Goal: Information Seeking & Learning: Learn about a topic

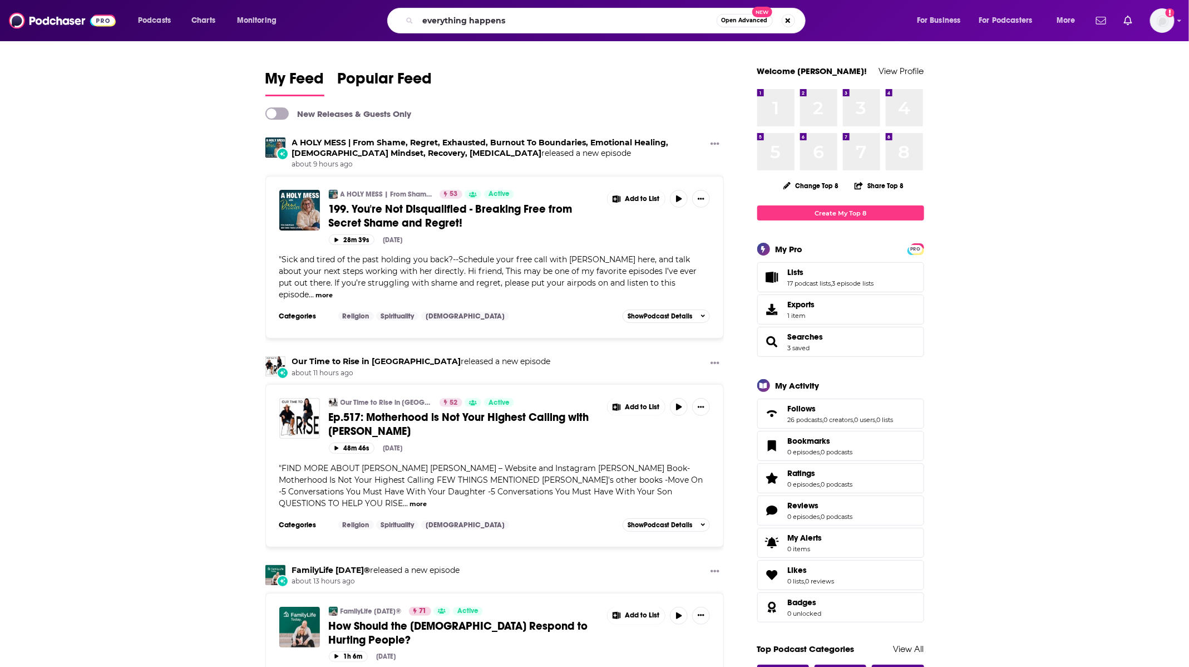
type input "everything happens"
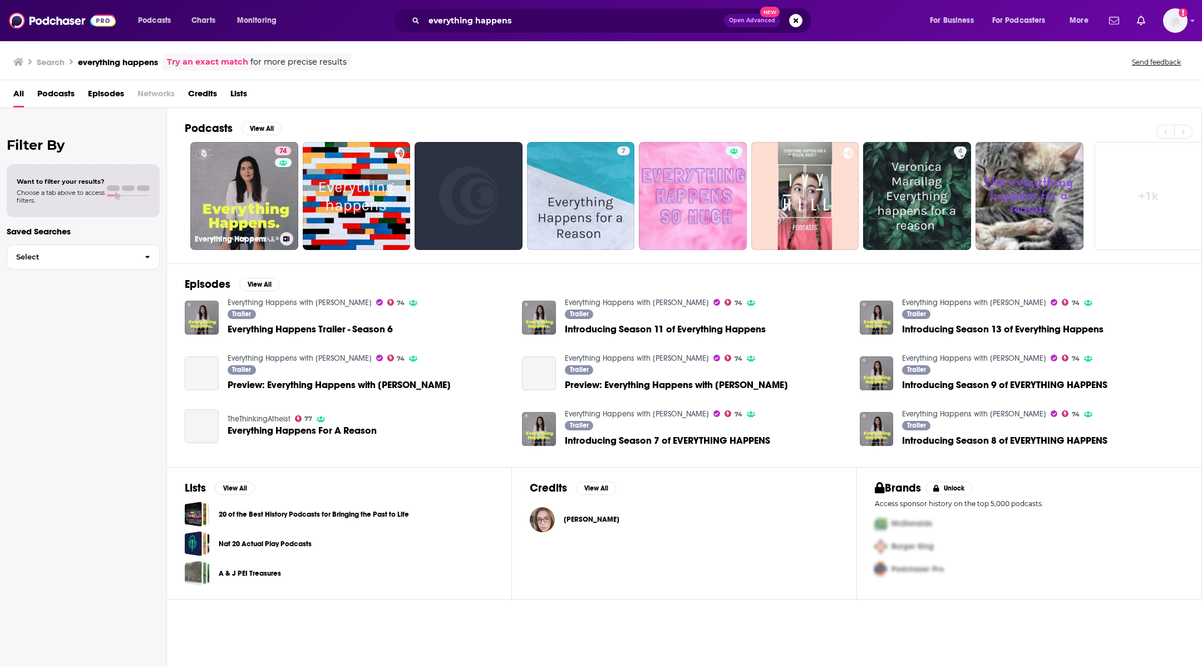
click at [253, 170] on link "74 Everything Happens with [PERSON_NAME]" at bounding box center [244, 196] width 108 height 108
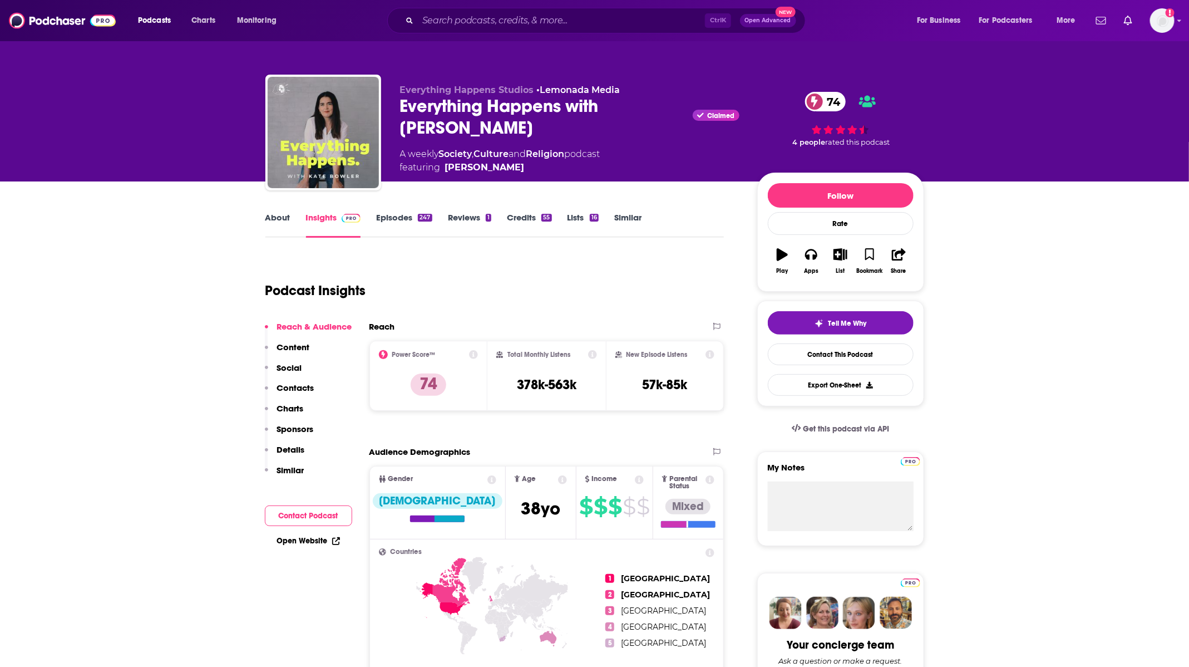
click at [273, 220] on link "About" at bounding box center [277, 225] width 25 height 26
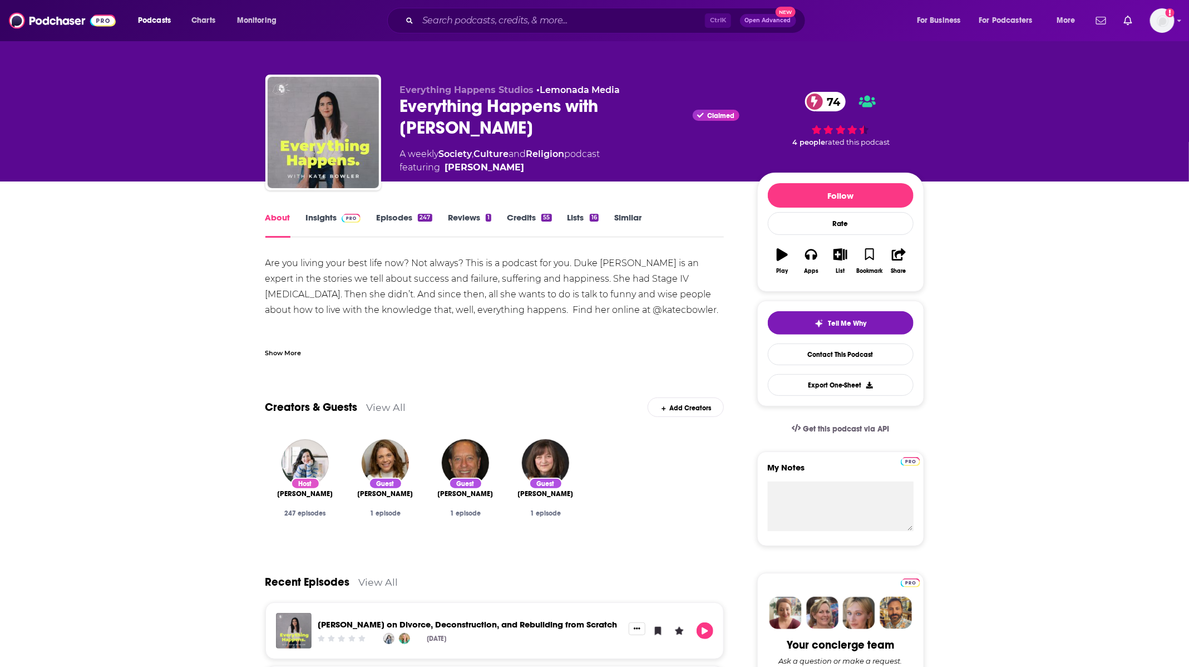
click at [336, 216] on link "Insights" at bounding box center [333, 225] width 55 height 26
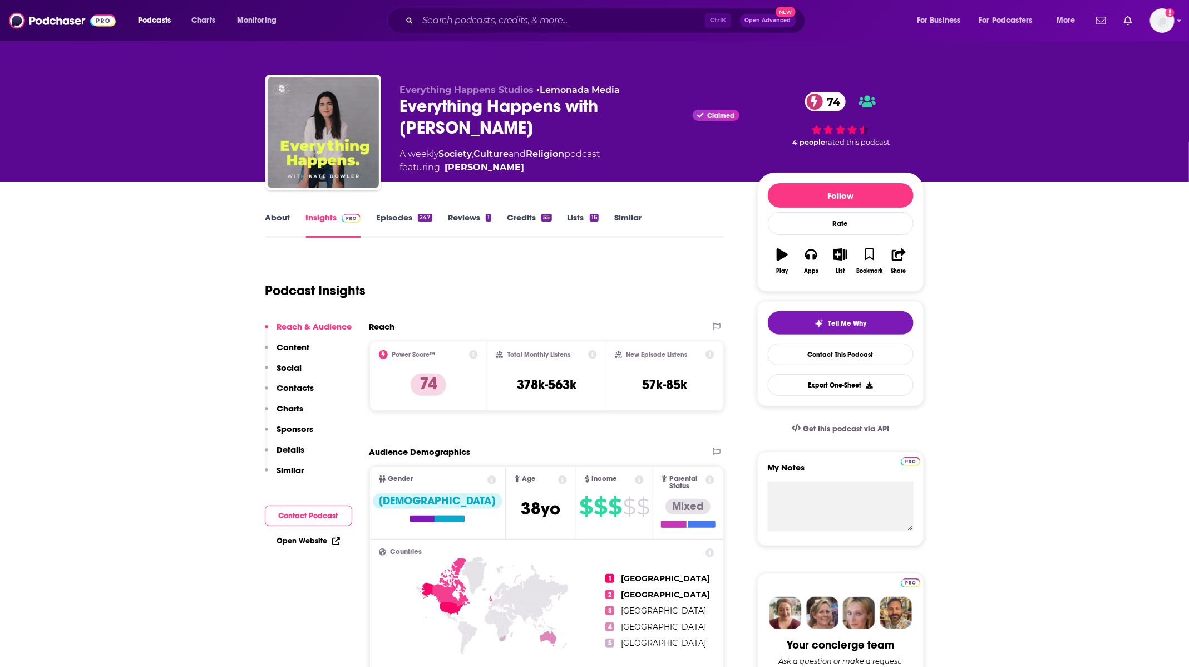
click at [401, 213] on link "Episodes 247" at bounding box center [404, 225] width 56 height 26
